Goal: Task Accomplishment & Management: Use online tool/utility

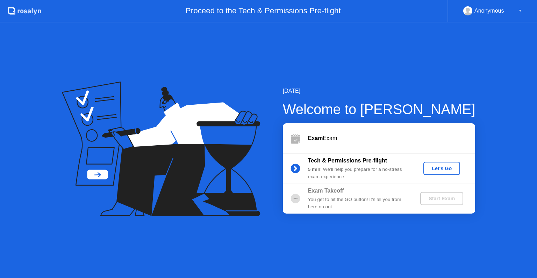
click at [441, 168] on div "Let's Go" at bounding box center [441, 168] width 31 height 6
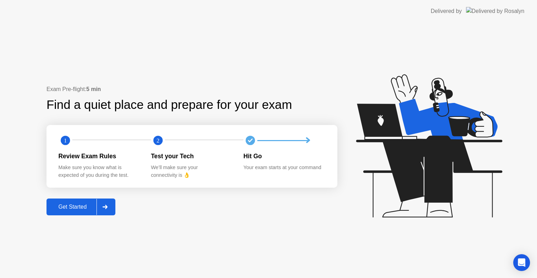
click at [59, 209] on div "Get Started" at bounding box center [73, 207] width 48 height 6
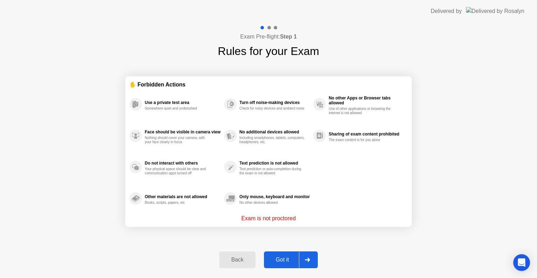
click at [284, 259] on div "Got it" at bounding box center [282, 259] width 33 height 6
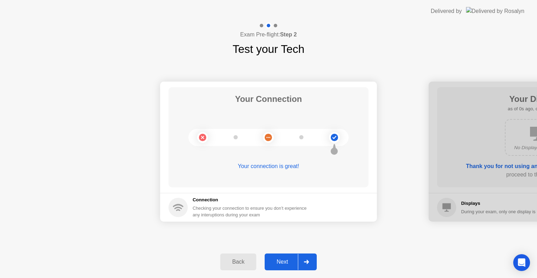
click at [278, 259] on div "Next" at bounding box center [282, 262] width 31 height 6
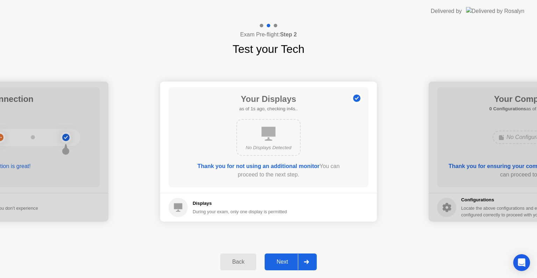
click at [278, 259] on div "Next" at bounding box center [282, 262] width 31 height 6
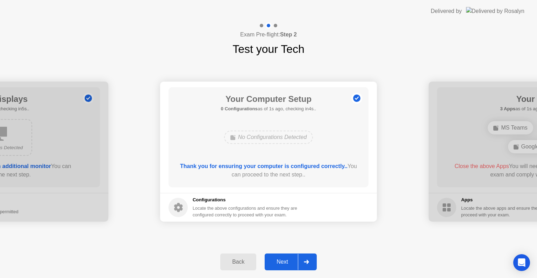
click at [278, 259] on div "Next" at bounding box center [282, 262] width 31 height 6
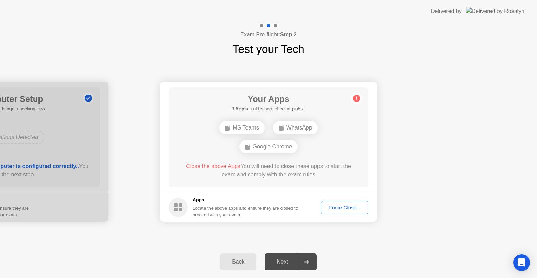
click at [347, 215] on footer "Apps Locate the above apps and ensure they are closed to proceed with your exam…" at bounding box center [268, 207] width 217 height 29
click at [351, 207] on div "Force Close..." at bounding box center [345, 208] width 43 height 6
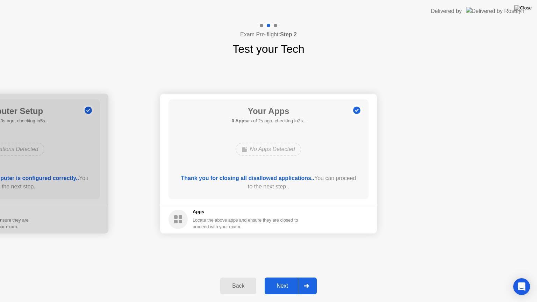
click at [288, 277] on div "Next" at bounding box center [282, 286] width 31 height 6
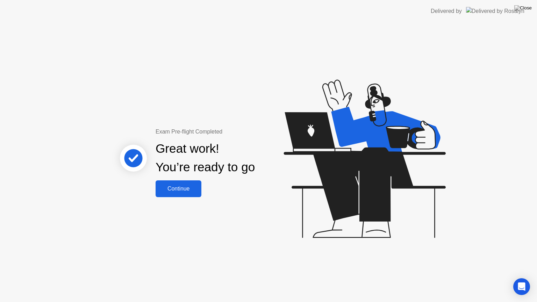
click at [163, 196] on button "Continue" at bounding box center [179, 189] width 46 height 17
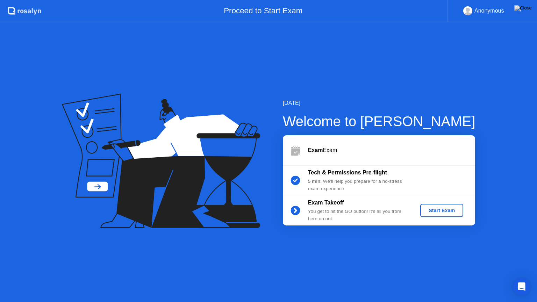
click at [451, 210] on div "Start Exam" at bounding box center [441, 211] width 37 height 6
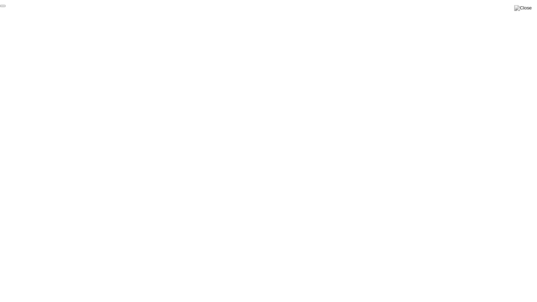
click div "End Proctoring Session"
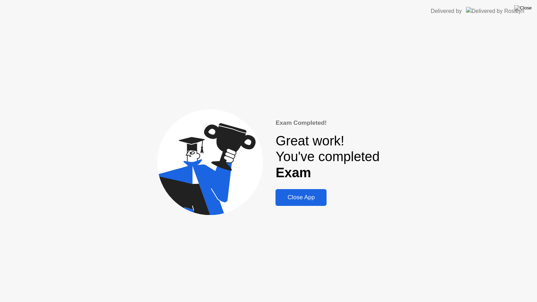
click at [298, 201] on div "Close App" at bounding box center [301, 197] width 47 height 7
